Goal: Task Accomplishment & Management: Complete application form

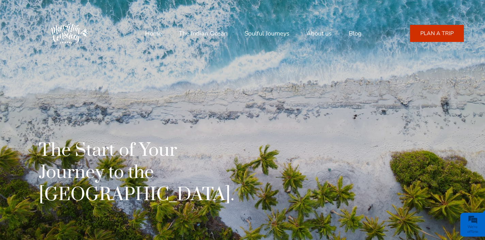
click at [426, 31] on link "PLAN A TRIP" at bounding box center [437, 33] width 54 height 17
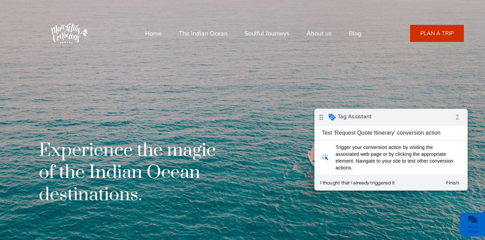
click at [416, 119] on div "drag_indicator Tag Assistant collapse_all" at bounding box center [390, 117] width 153 height 17
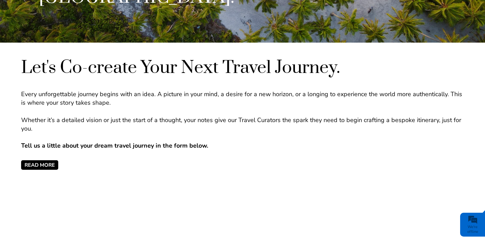
scroll to position [196, 0]
